Goal: Transaction & Acquisition: Obtain resource

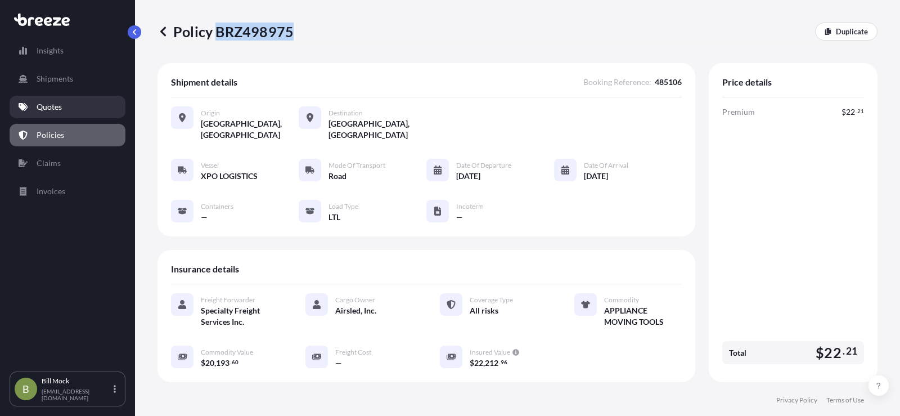
scroll to position [272, 0]
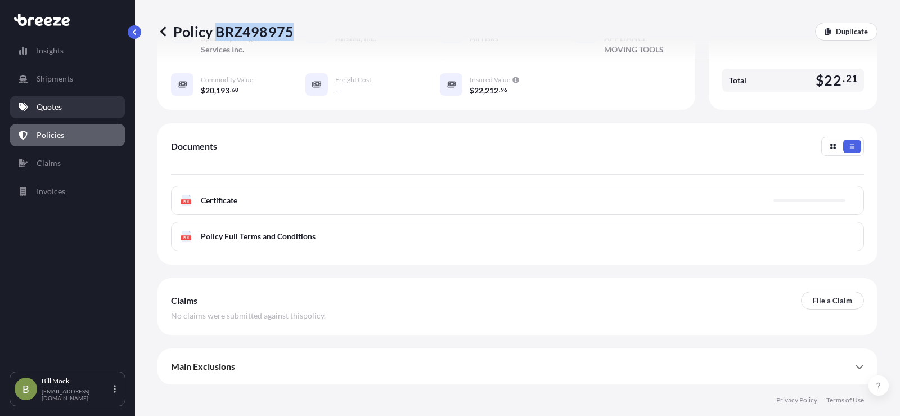
click at [41, 108] on p "Quotes" at bounding box center [49, 106] width 25 height 11
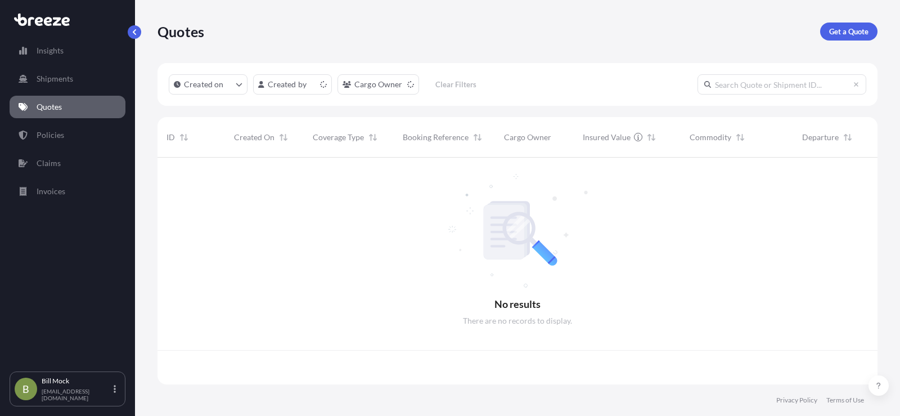
scroll to position [224, 711]
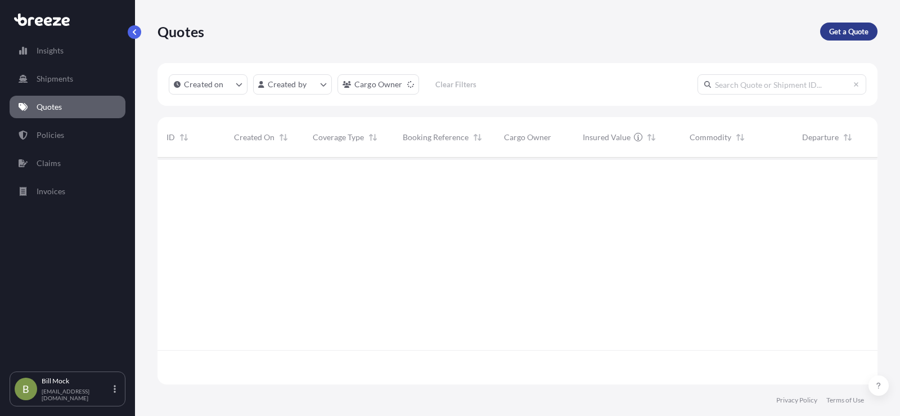
click at [834, 31] on p "Get a Quote" at bounding box center [848, 31] width 39 height 11
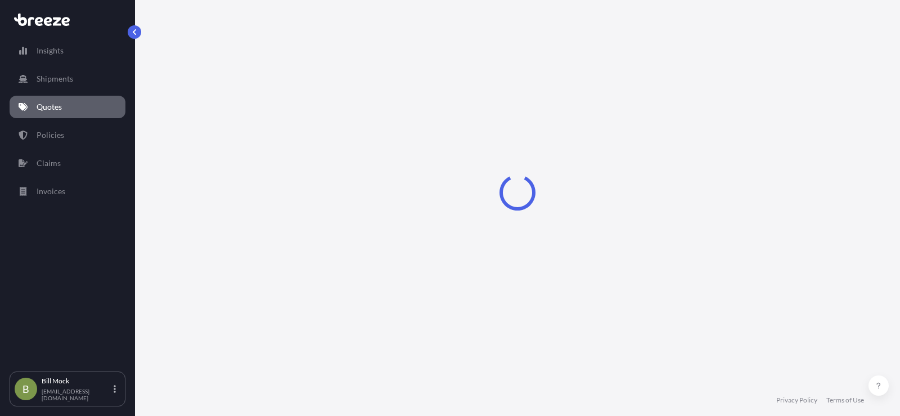
select select "Sea"
select select "1"
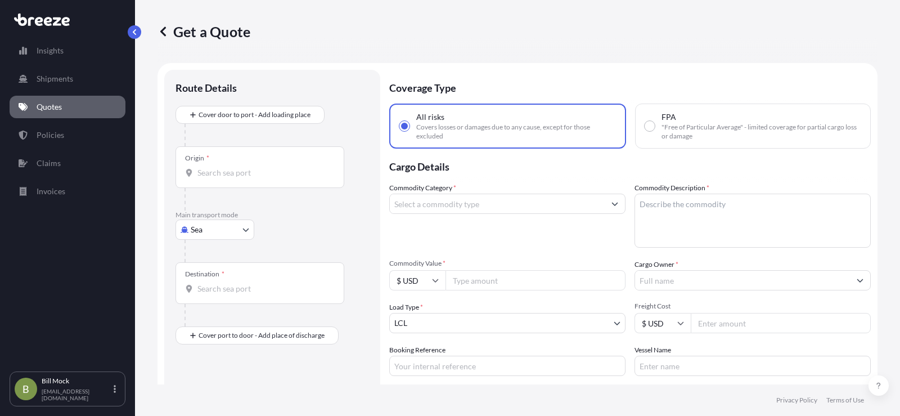
scroll to position [18, 0]
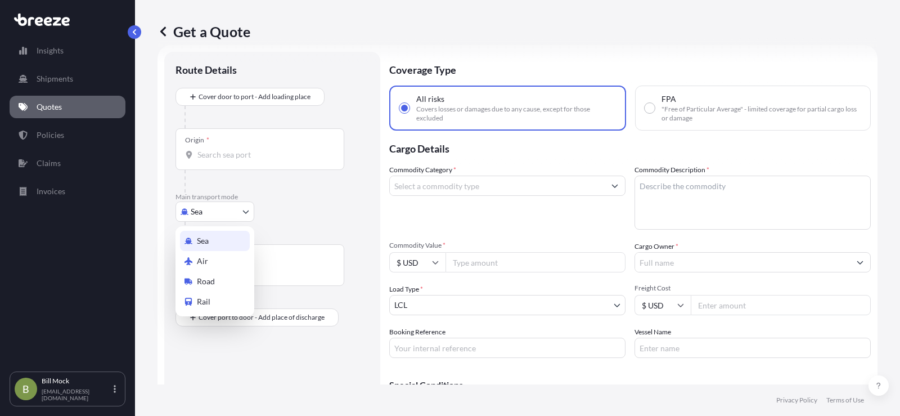
click at [219, 216] on body "Insights Shipments Quotes Policies Claims Invoices B [PERSON_NAME] [EMAIL_ADDRE…" at bounding box center [450, 208] width 900 height 416
click at [222, 277] on div "Road" at bounding box center [215, 281] width 70 height 20
select select "Road"
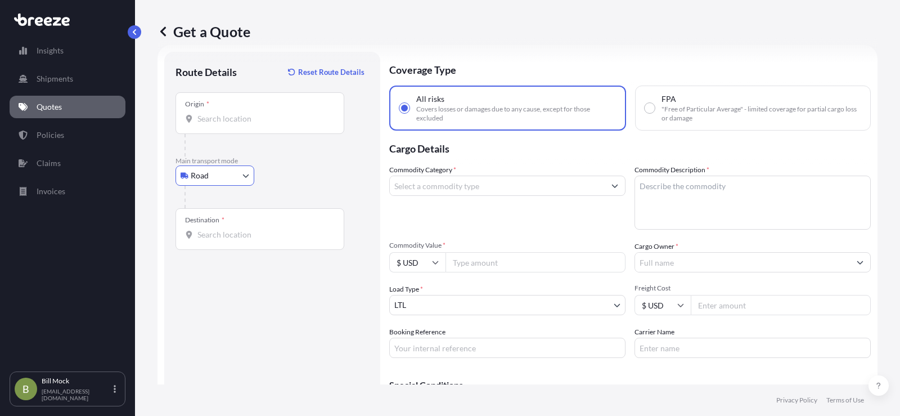
click at [220, 122] on input "Origin *" at bounding box center [263, 118] width 133 height 11
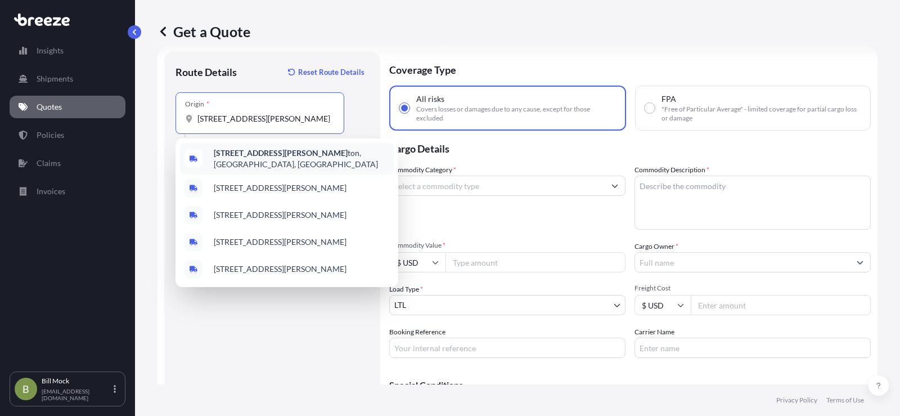
click at [273, 157] on b "[STREET_ADDRESS][PERSON_NAME]" at bounding box center [281, 153] width 134 height 10
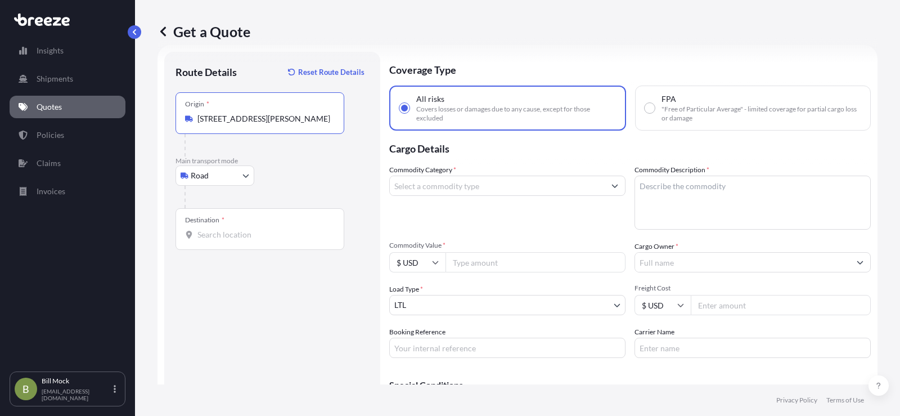
type input "[STREET_ADDRESS][PERSON_NAME]"
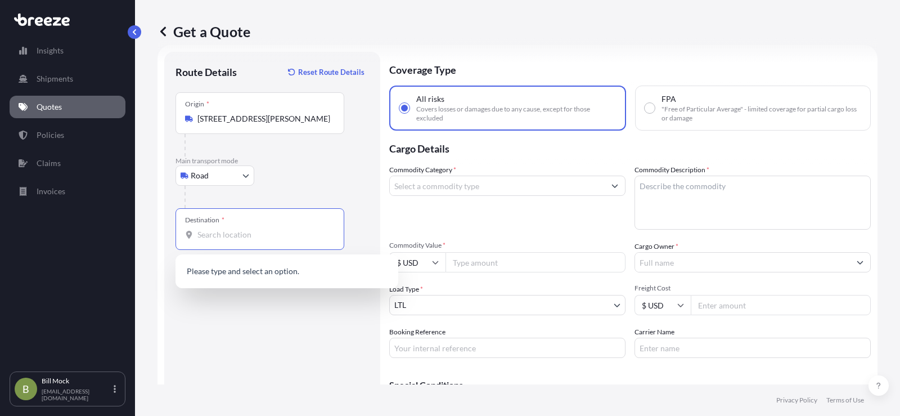
click at [222, 232] on input "Destination *" at bounding box center [263, 234] width 133 height 11
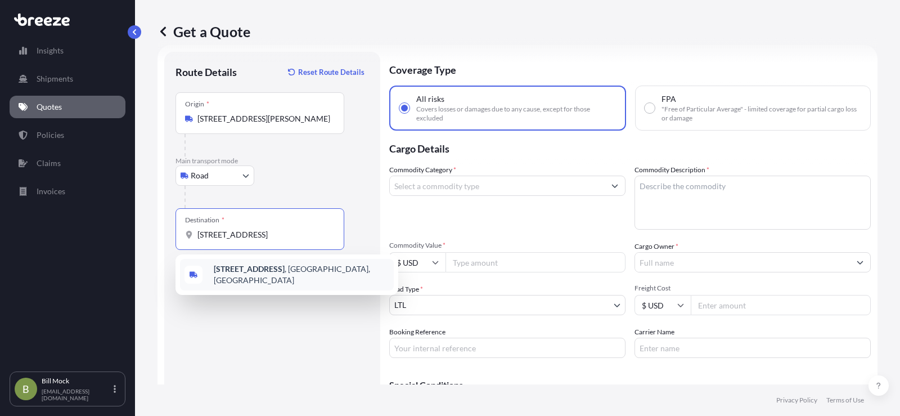
click at [279, 273] on b "[STREET_ADDRESS]" at bounding box center [249, 269] width 71 height 10
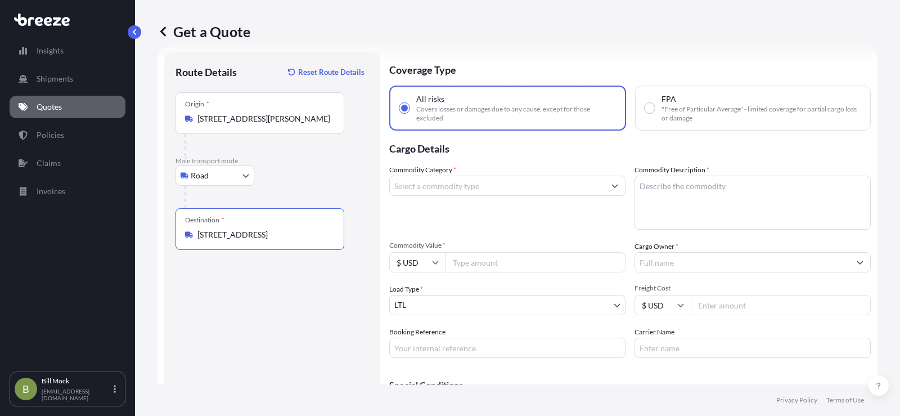
type input "[STREET_ADDRESS]"
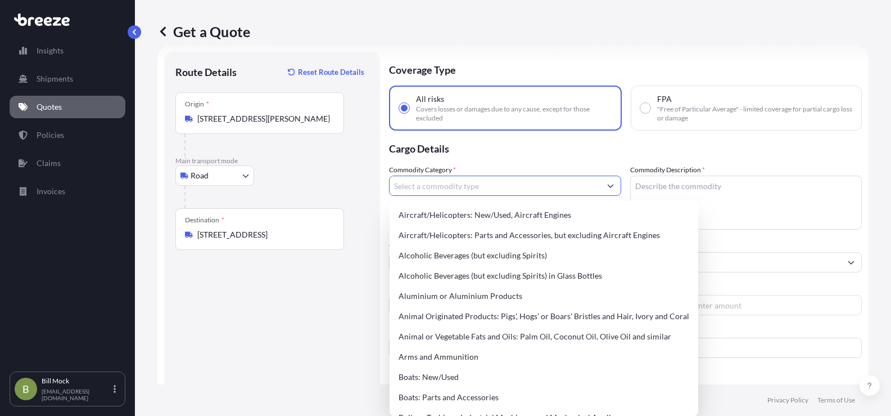
click at [439, 188] on input "Commodity Category *" at bounding box center [495, 185] width 211 height 20
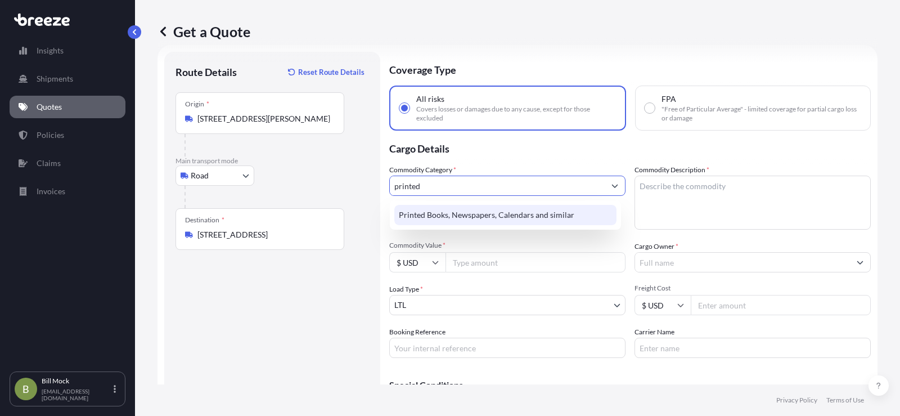
click at [443, 216] on div "Printed Books, Newspapers, Calendars and similar" at bounding box center [505, 215] width 222 height 20
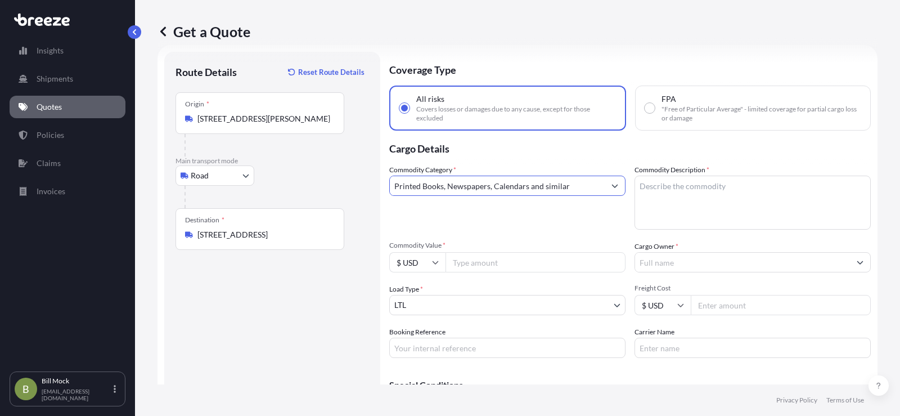
type input "Printed Books, Newspapers, Calendars and similar"
click at [677, 187] on textarea "Commodity Description *" at bounding box center [752, 202] width 236 height 54
type textarea "p"
type textarea "PRINTED MATTER"
click at [484, 263] on input "Commodity Value *" at bounding box center [535, 262] width 180 height 20
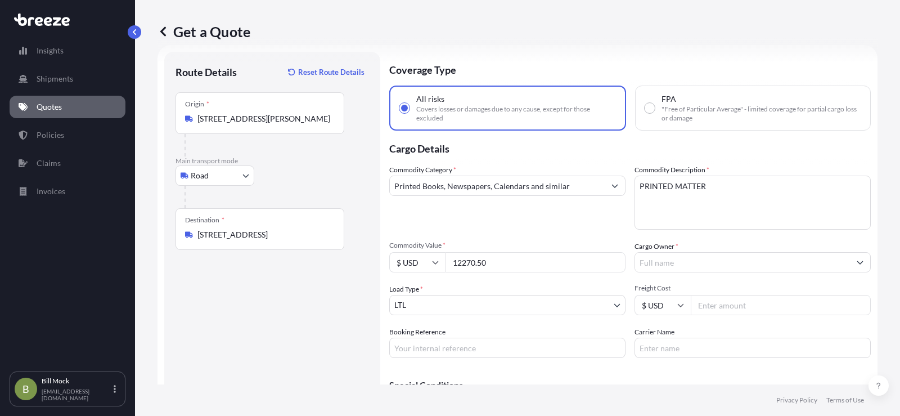
type input "12270.50"
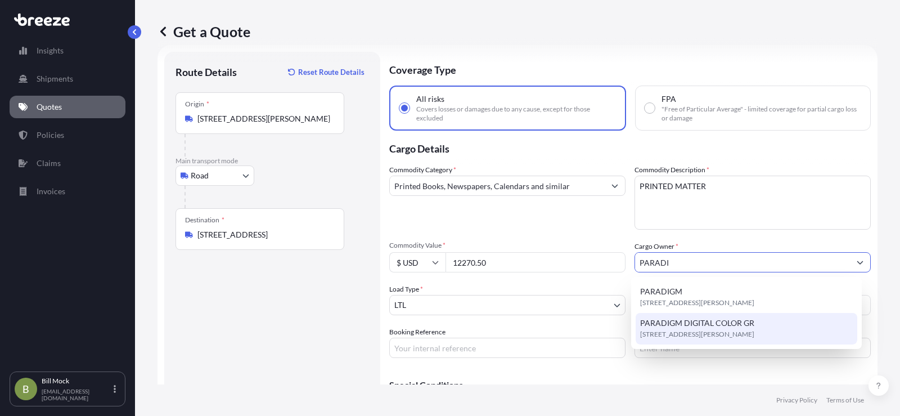
click at [682, 325] on span "PARADIGM DIGITAL COLOR GR" at bounding box center [697, 322] width 114 height 11
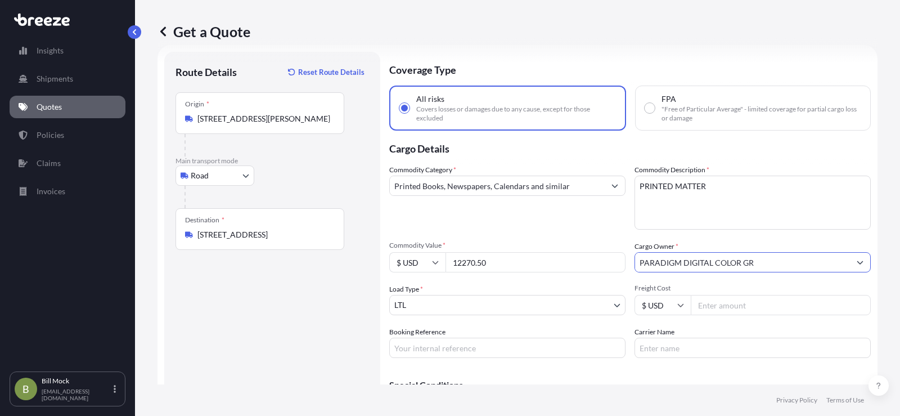
type input "PARADIGM DIGITAL COLOR GR"
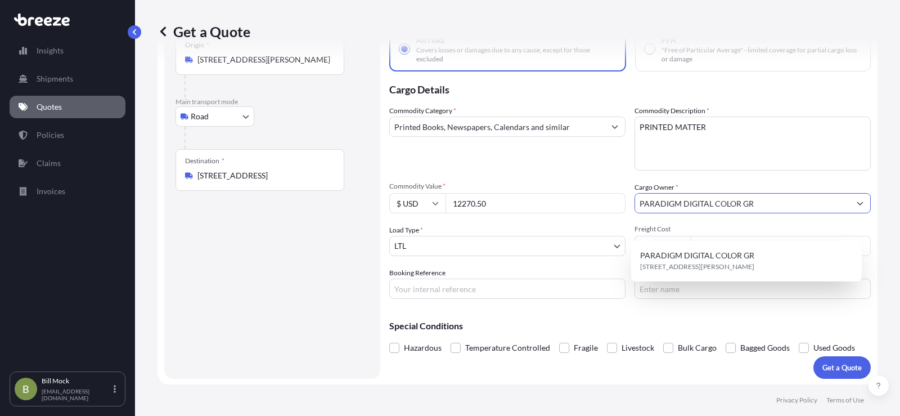
scroll to position [78, 0]
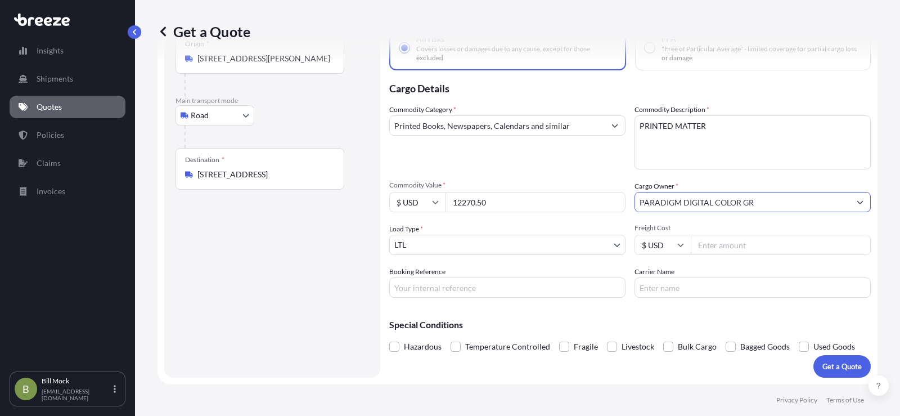
click at [407, 294] on input "Booking Reference" at bounding box center [507, 287] width 236 height 20
type input "485017"
click at [654, 283] on input "Carrier Name" at bounding box center [752, 287] width 236 height 20
type input "[PERSON_NAME] EXPRESS"
click at [834, 358] on button "Get a Quote" at bounding box center [841, 366] width 57 height 22
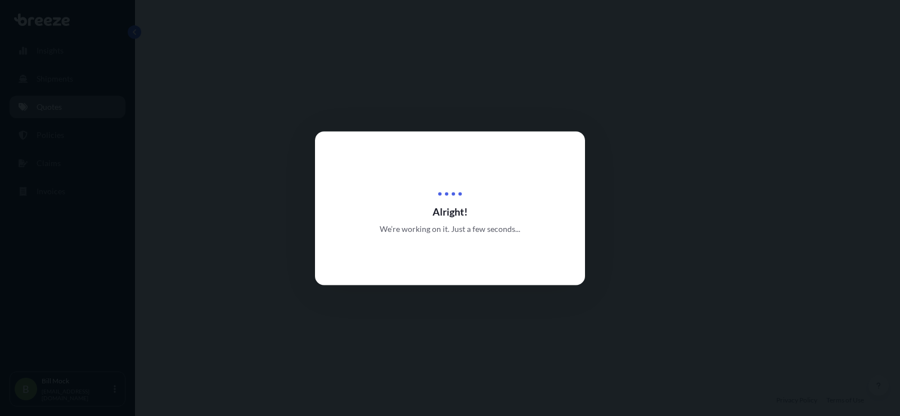
select select "Road"
select select "1"
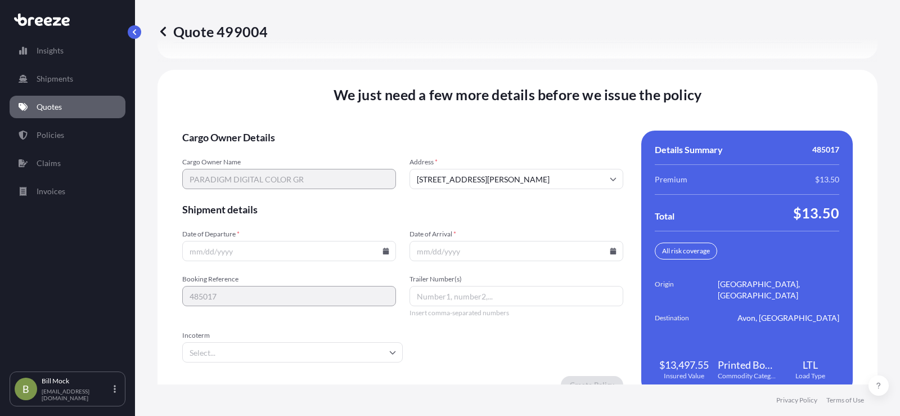
scroll to position [1554, 0]
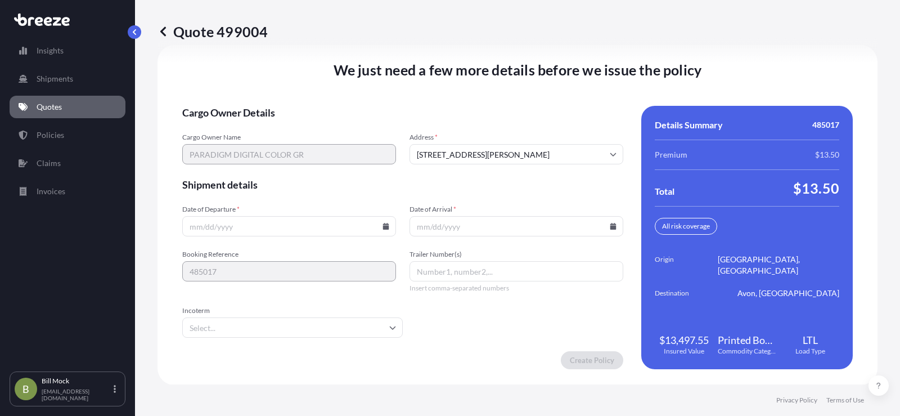
click at [284, 232] on input "Date of Departure *" at bounding box center [289, 226] width 214 height 20
click at [383, 227] on icon at bounding box center [386, 226] width 6 height 7
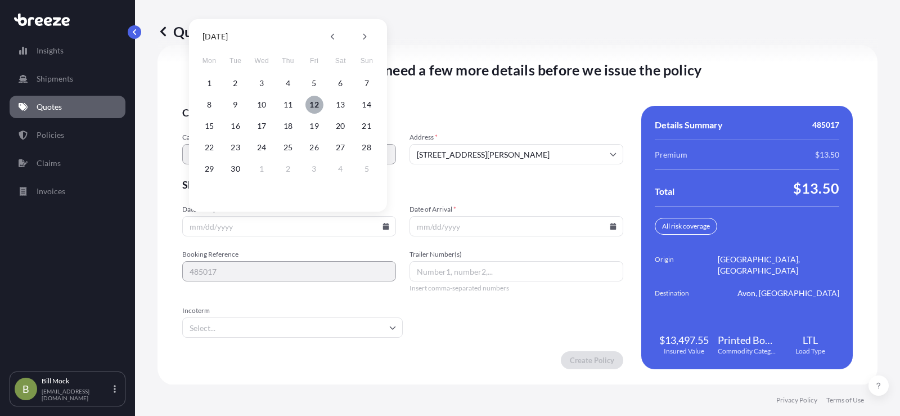
click at [313, 101] on button "12" at bounding box center [314, 105] width 18 height 18
type input "[DATE]"
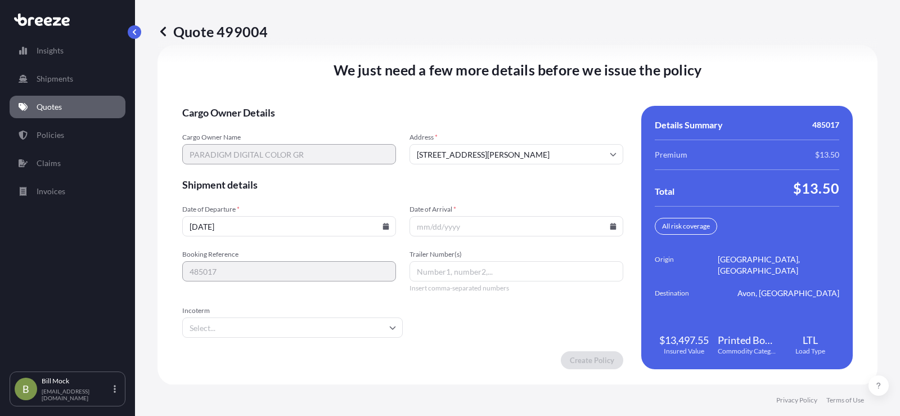
click at [610, 228] on icon at bounding box center [613, 226] width 6 height 7
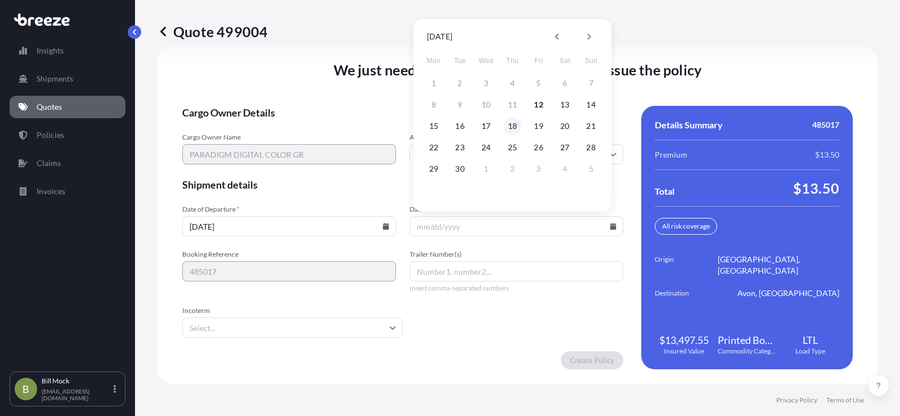
click at [513, 127] on button "18" at bounding box center [512, 126] width 18 height 18
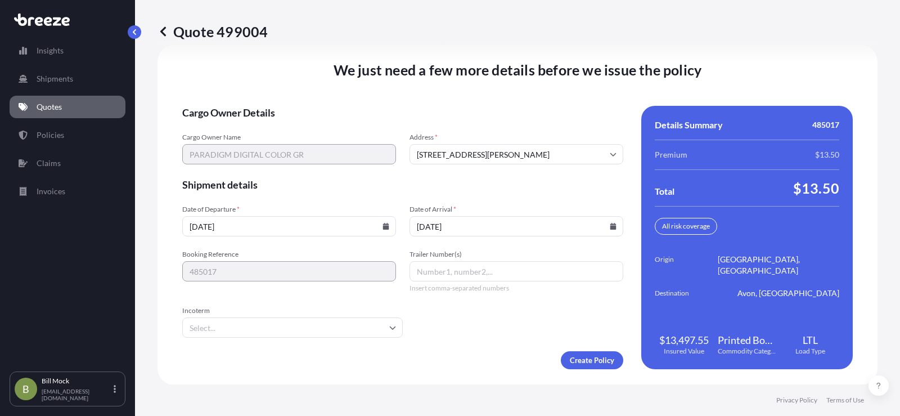
type input "[DATE]"
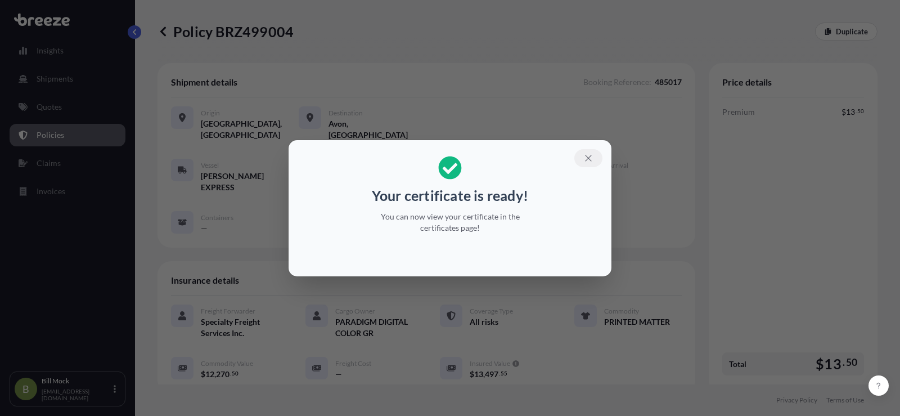
click at [588, 157] on icon "button" at bounding box center [588, 158] width 6 height 6
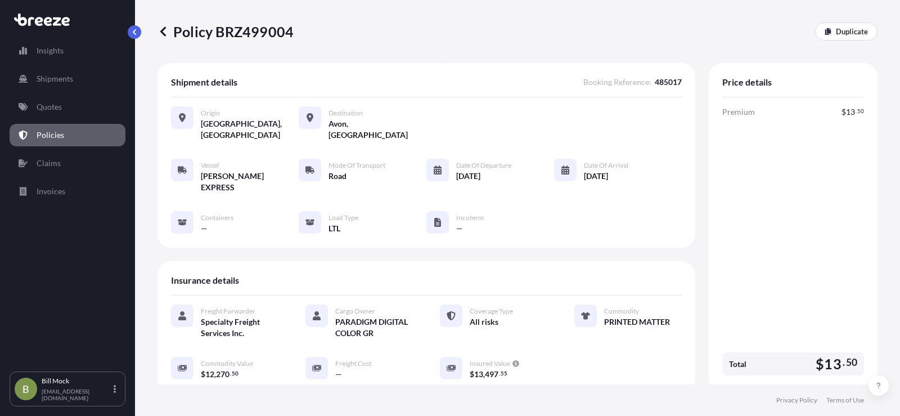
click at [232, 31] on p "Policy BRZ499004" at bounding box center [225, 31] width 136 height 18
copy p "BRZ499004"
